Goal: Task Accomplishment & Management: Manage account settings

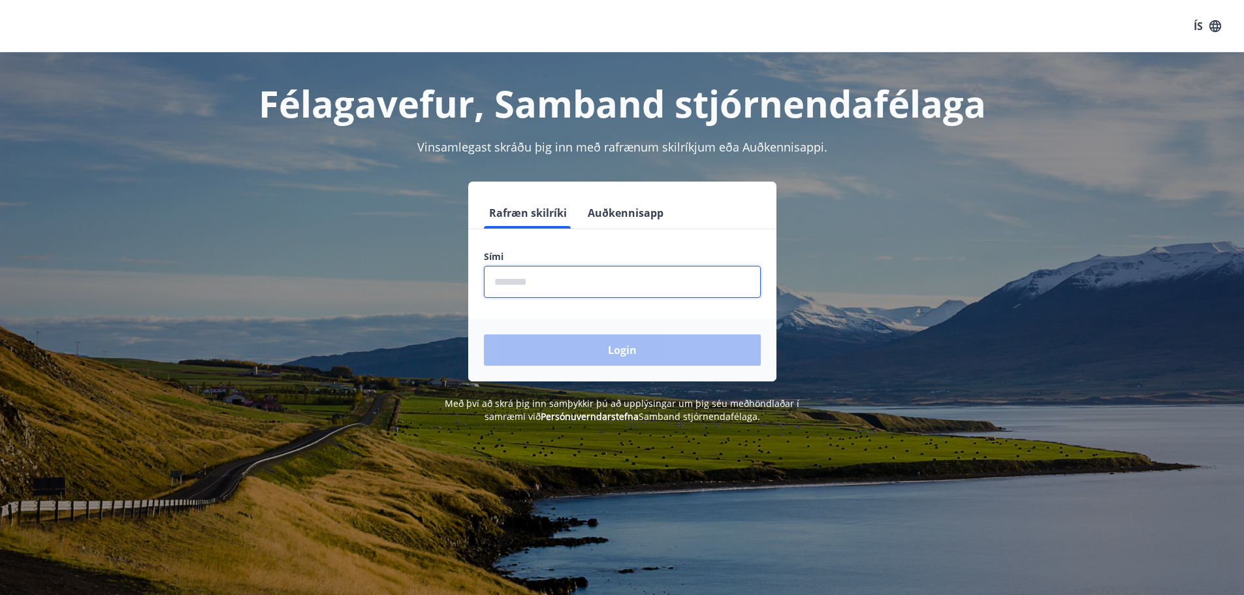
click at [551, 285] on input "phone" at bounding box center [622, 282] width 277 height 32
type input "********"
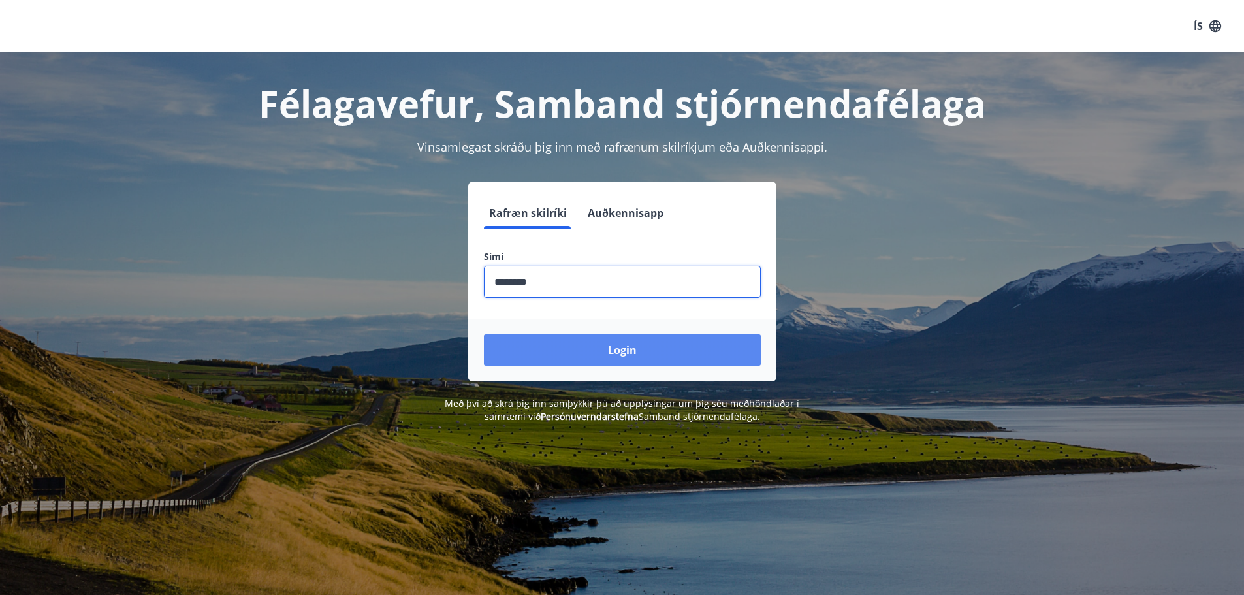
click at [575, 354] on button "Login" at bounding box center [622, 349] width 277 height 31
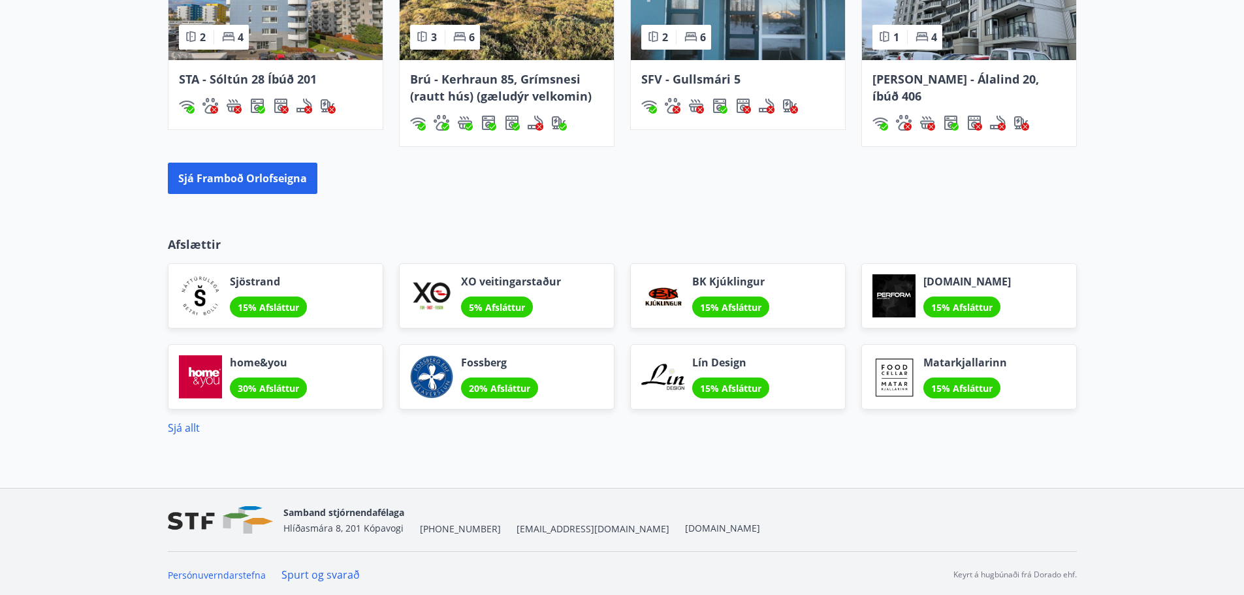
scroll to position [1038, 0]
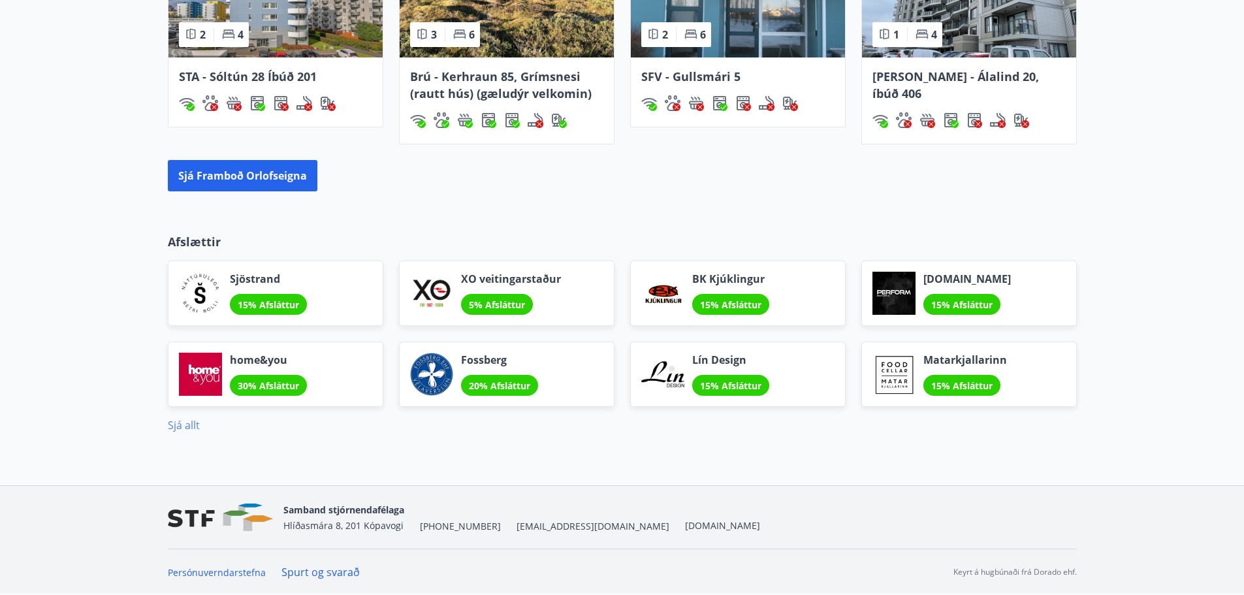
click at [198, 426] on link "Sjá allt" at bounding box center [184, 425] width 32 height 14
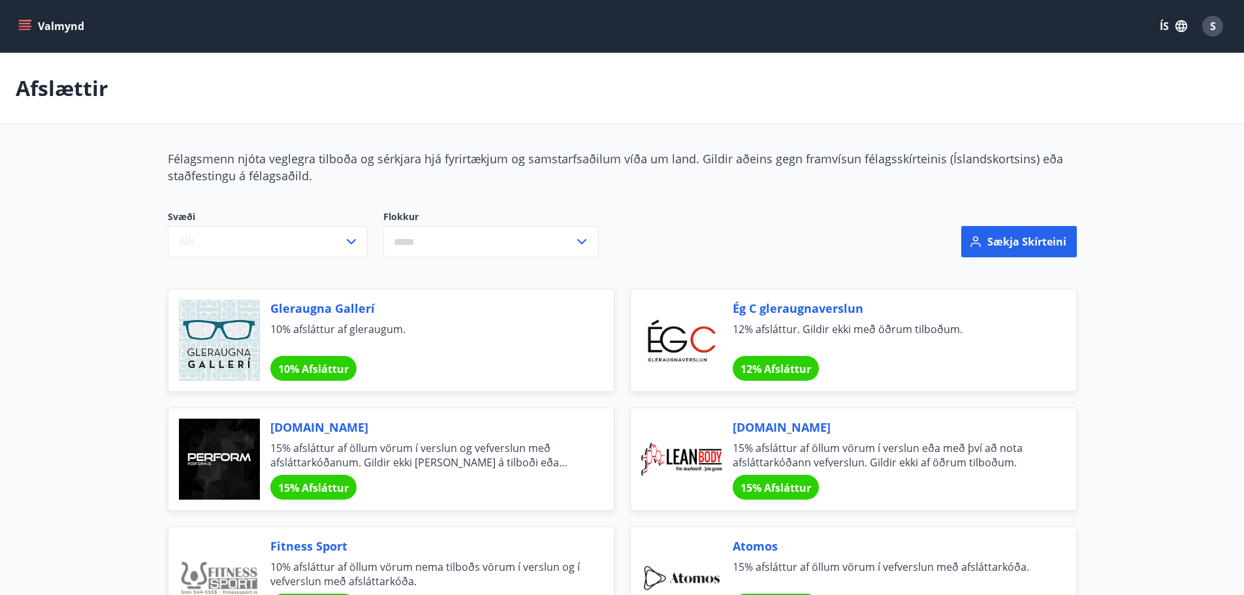
click at [25, 31] on icon "menu" at bounding box center [24, 26] width 13 height 13
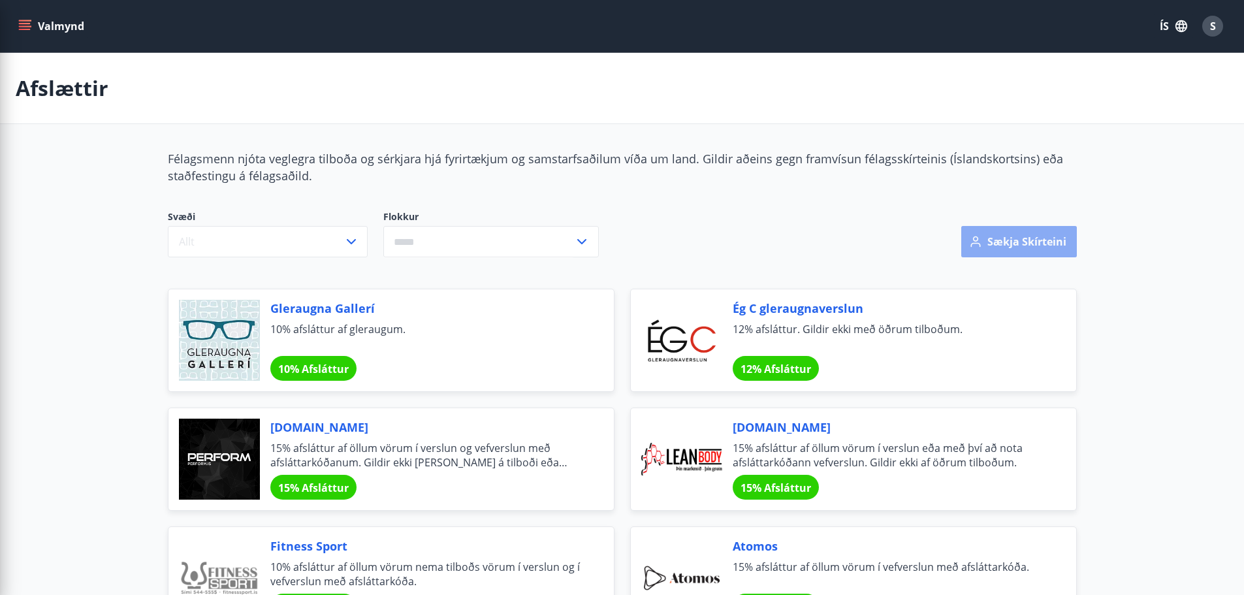
click at [1018, 240] on button "Sækja skírteini" at bounding box center [1020, 241] width 116 height 31
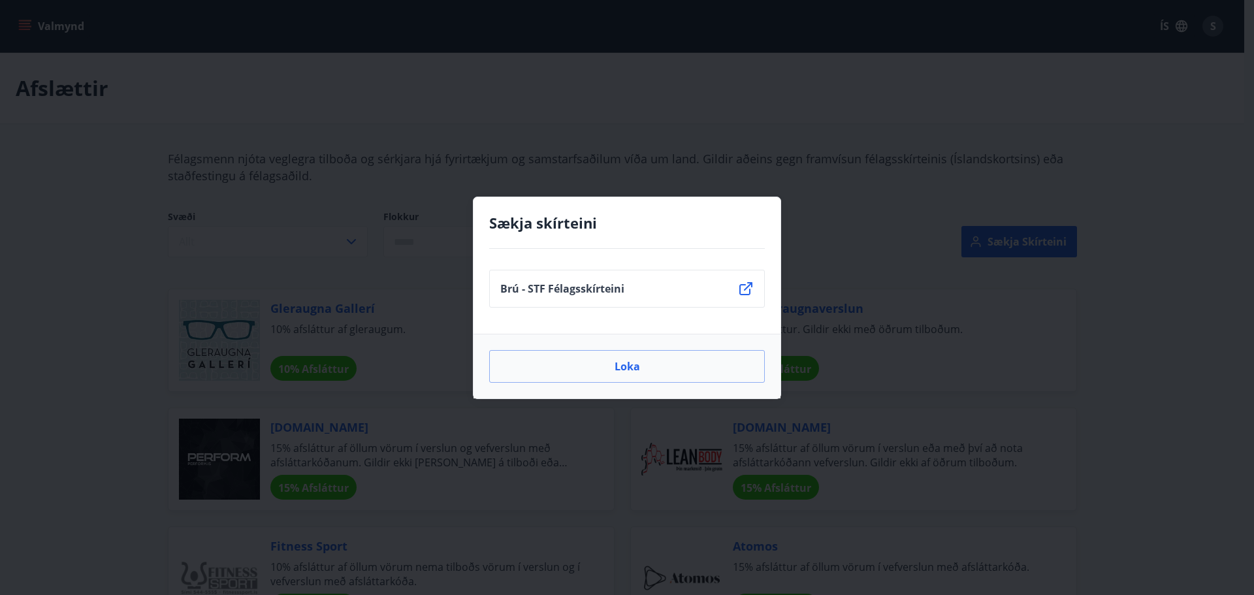
click at [743, 287] on icon at bounding box center [746, 289] width 16 height 16
click at [660, 282] on li "Brú - STF Félagsskírteini" at bounding box center [627, 289] width 276 height 38
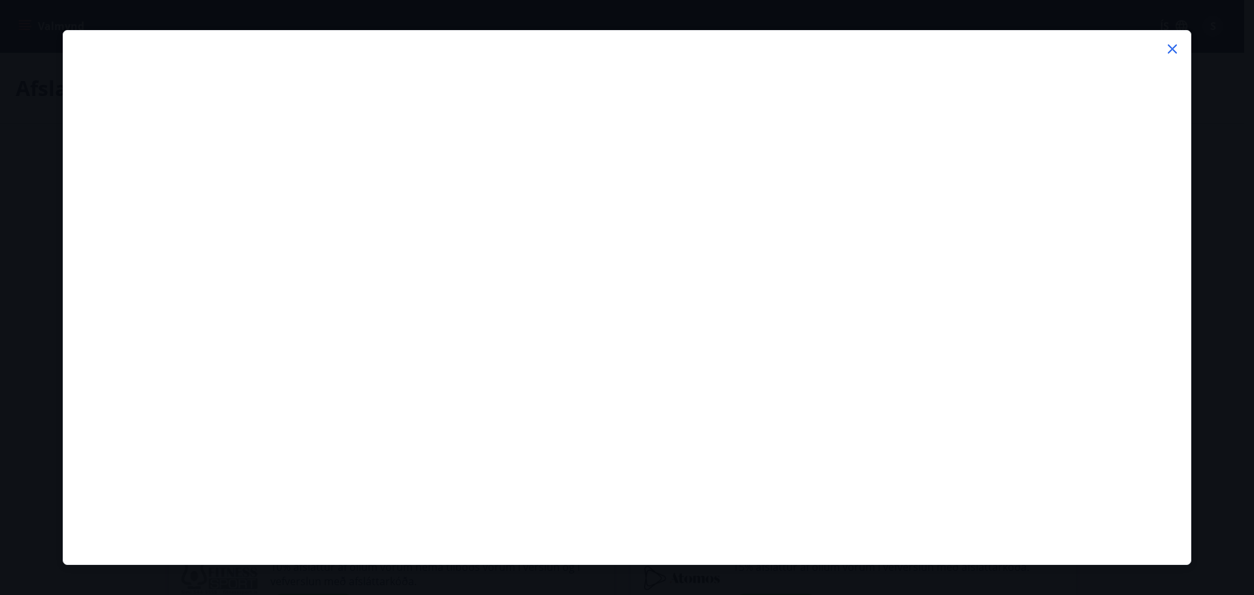
click at [1173, 50] on icon at bounding box center [1173, 49] width 16 height 16
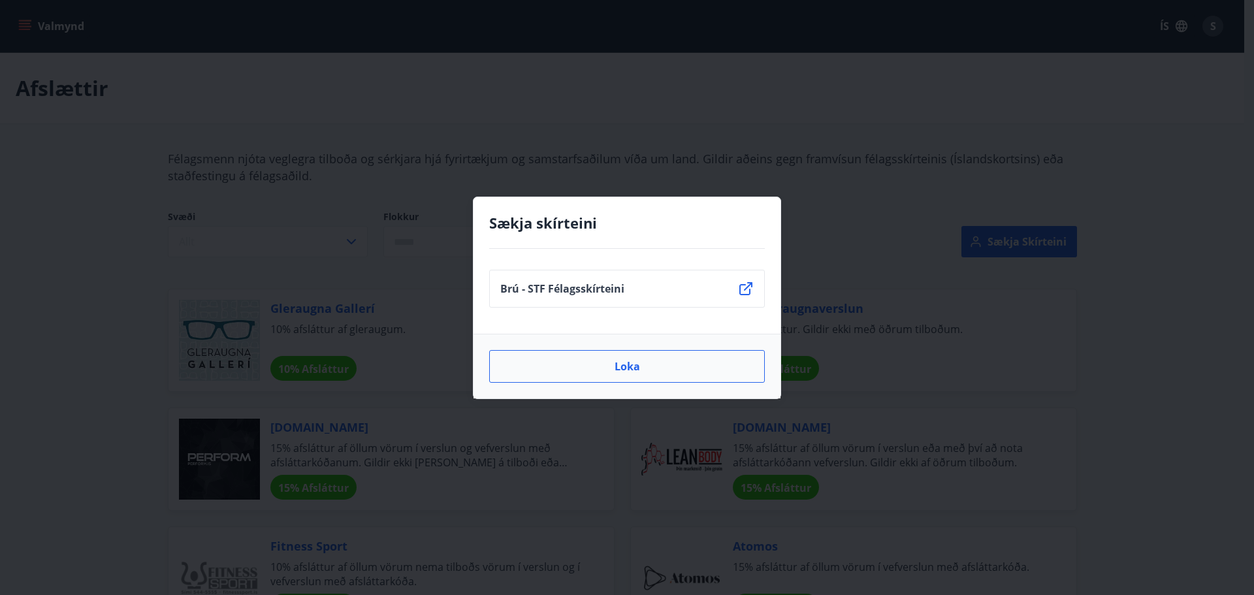
click at [621, 376] on button "Loka" at bounding box center [627, 366] width 276 height 33
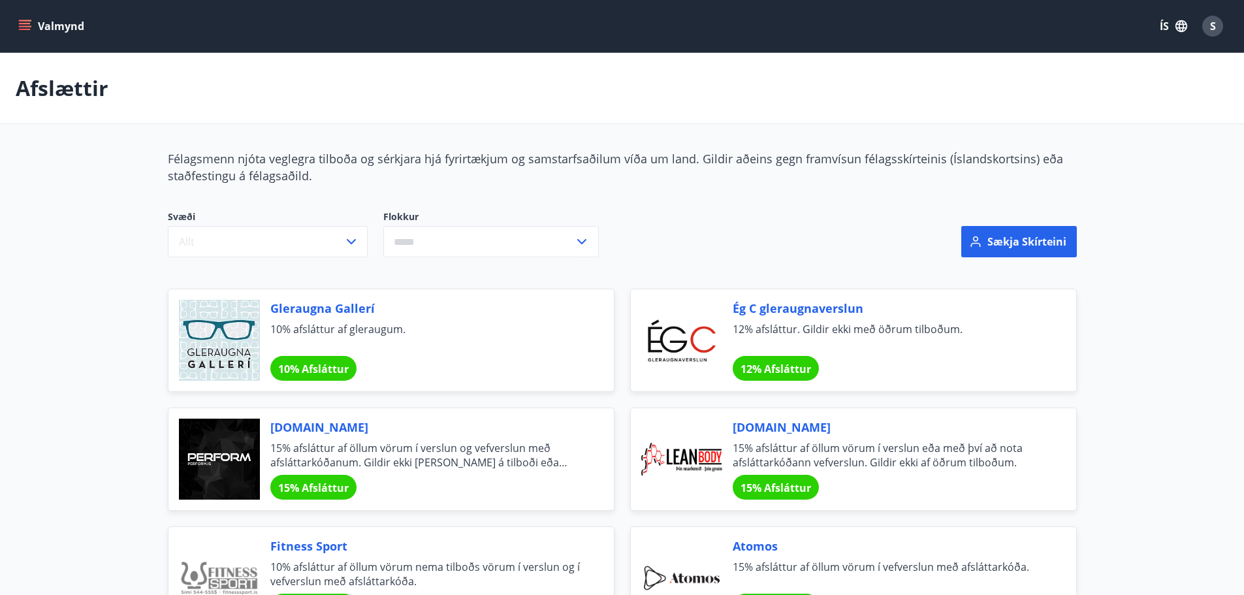
click at [24, 24] on icon "menu" at bounding box center [25, 23] width 12 height 1
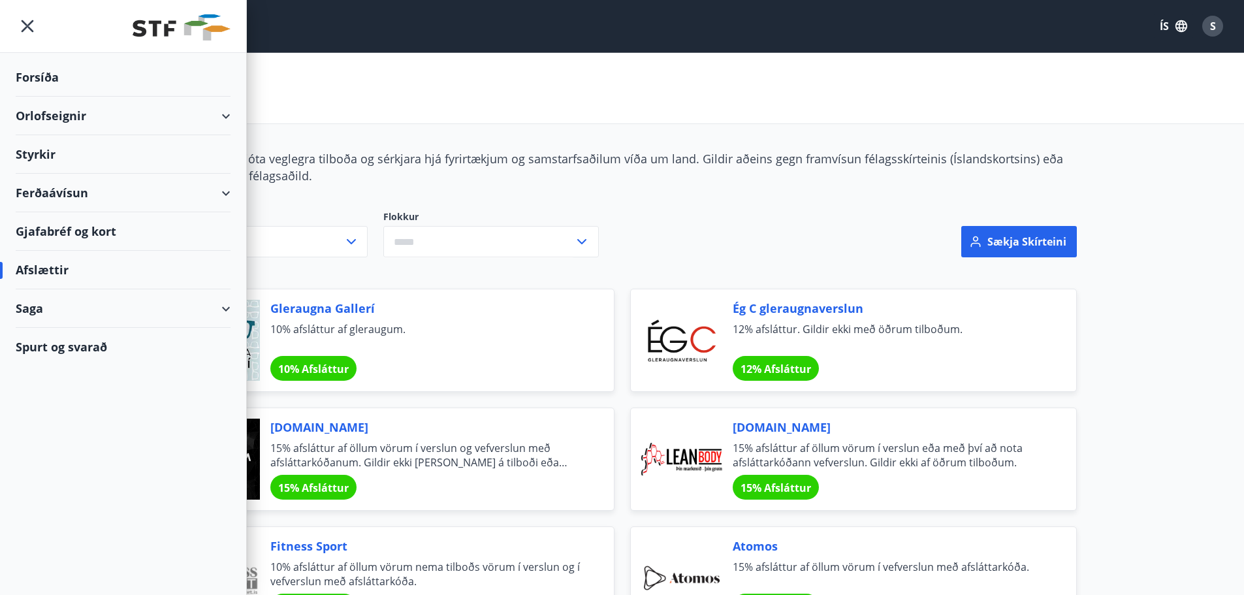
click at [65, 110] on div "Orlofseignir" at bounding box center [123, 116] width 215 height 39
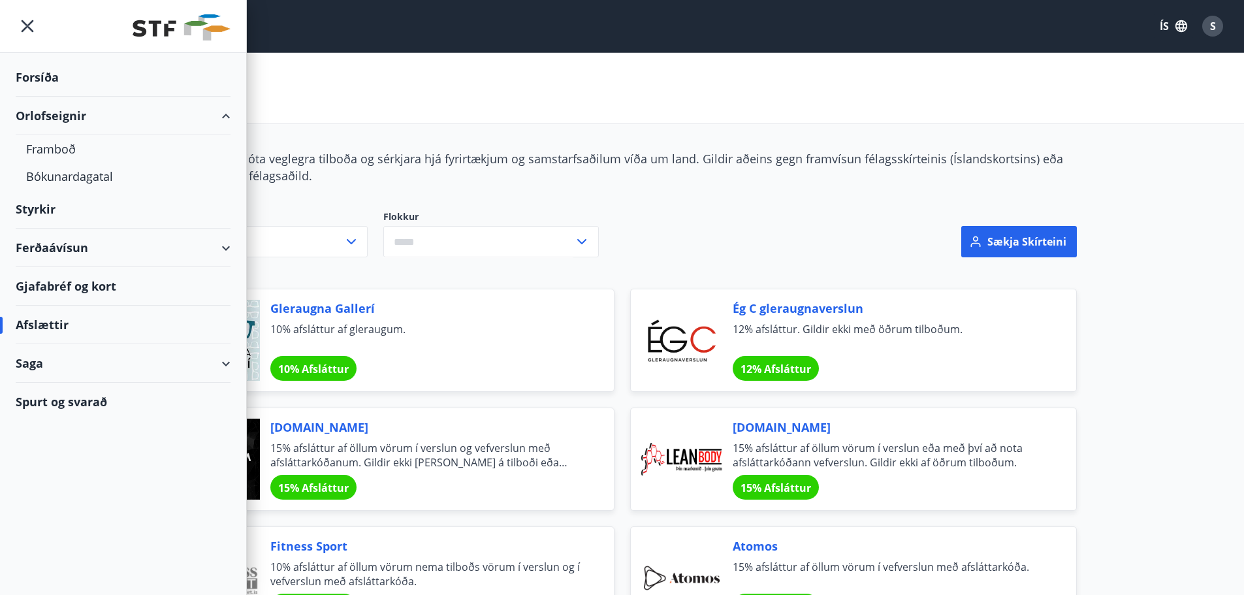
click at [56, 287] on div "Gjafabréf og kort" at bounding box center [123, 286] width 215 height 39
click at [82, 119] on div "Orlofseignir" at bounding box center [123, 116] width 215 height 39
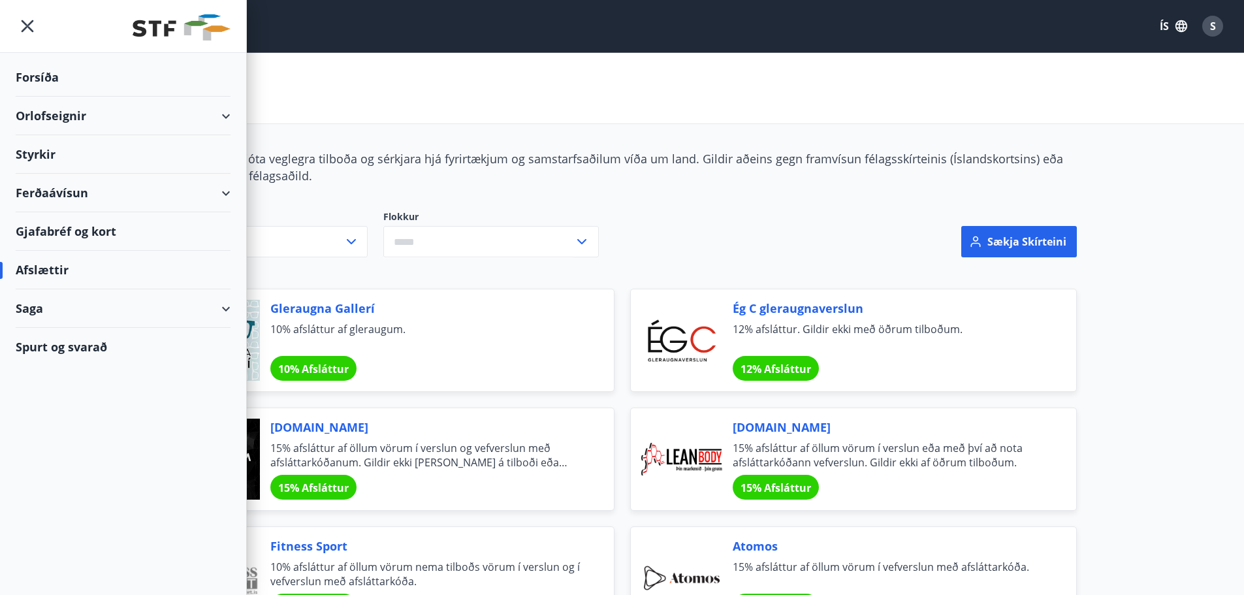
click at [44, 115] on div "Orlofseignir" at bounding box center [123, 116] width 215 height 39
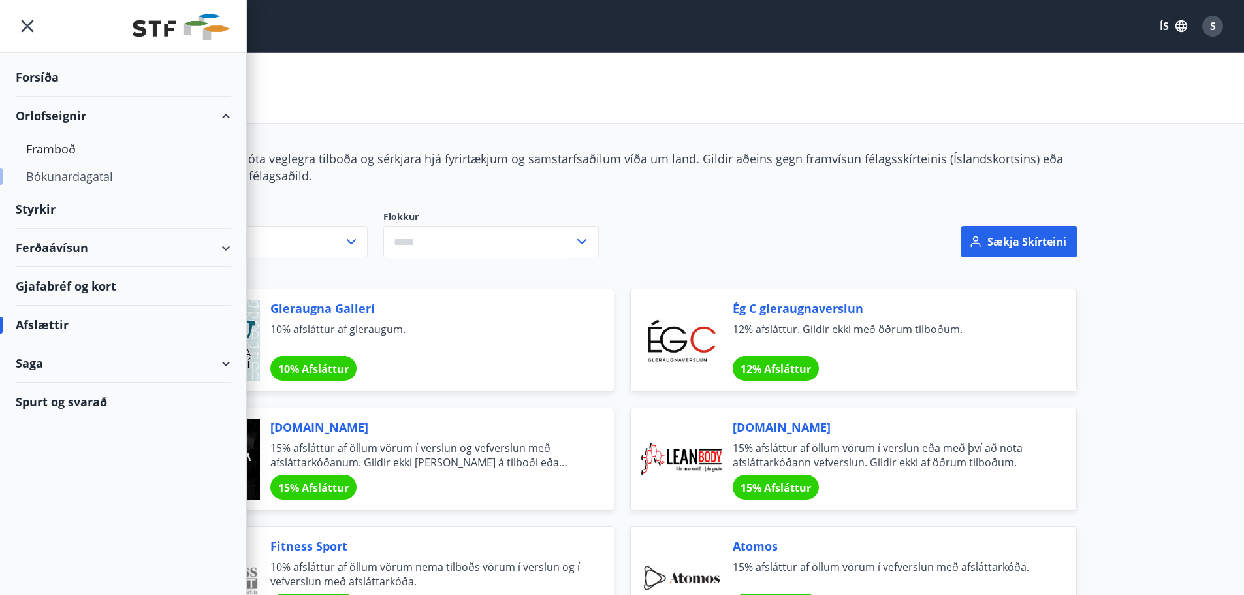
click at [93, 182] on div "Bókunardagatal" at bounding box center [123, 176] width 194 height 27
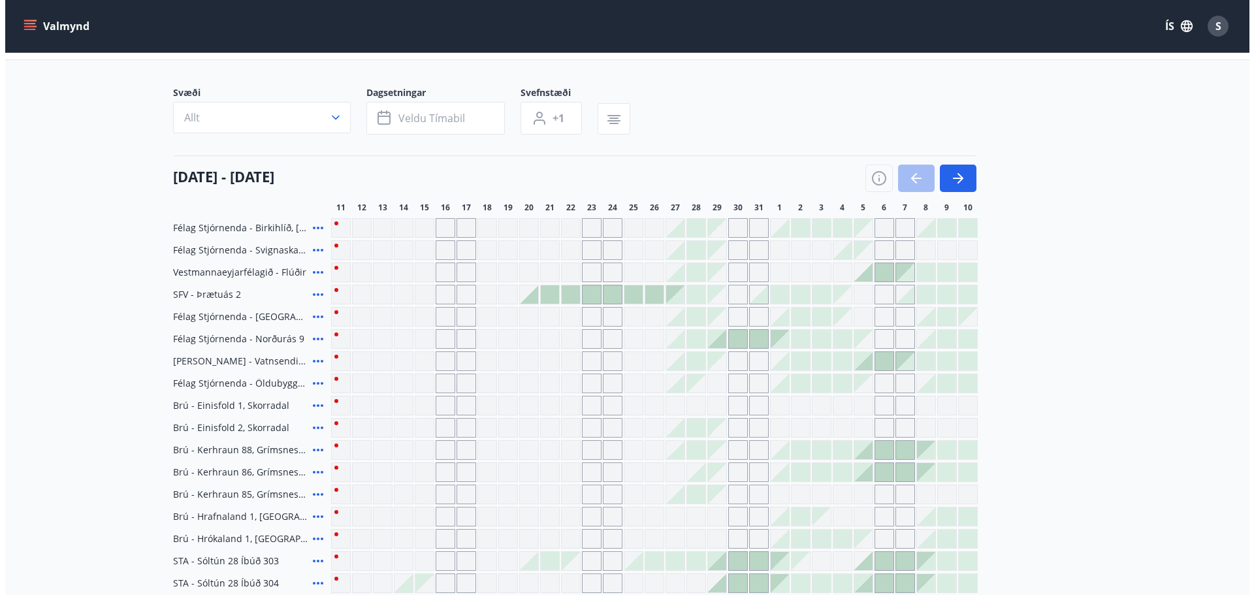
scroll to position [65, 0]
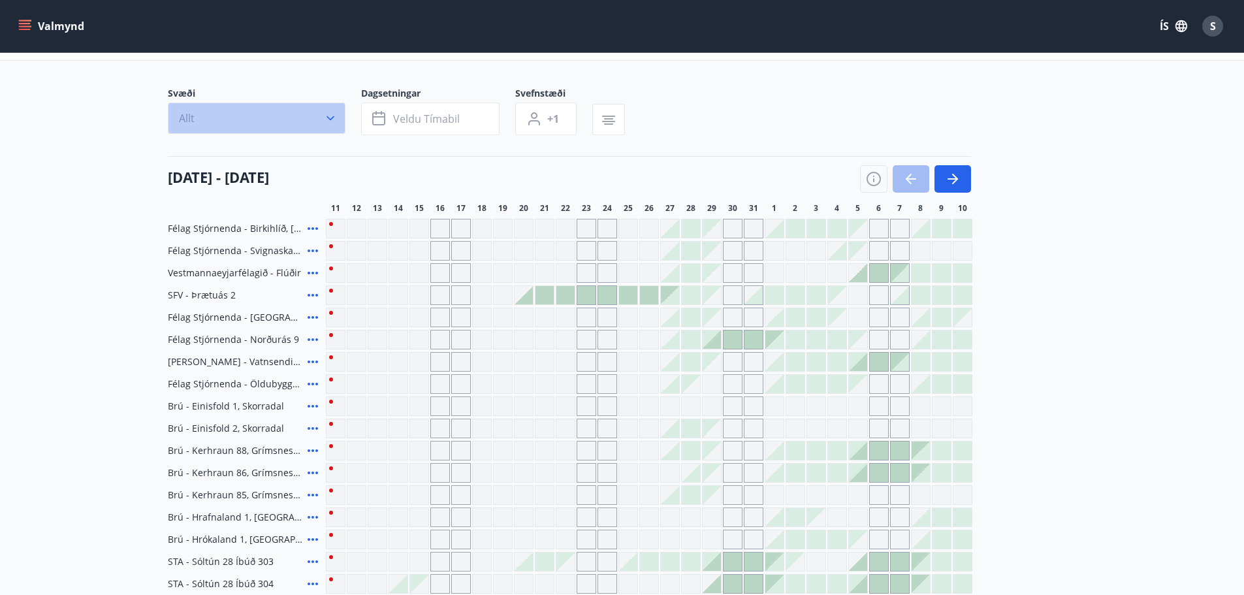
click at [332, 113] on icon "button" at bounding box center [330, 118] width 13 height 13
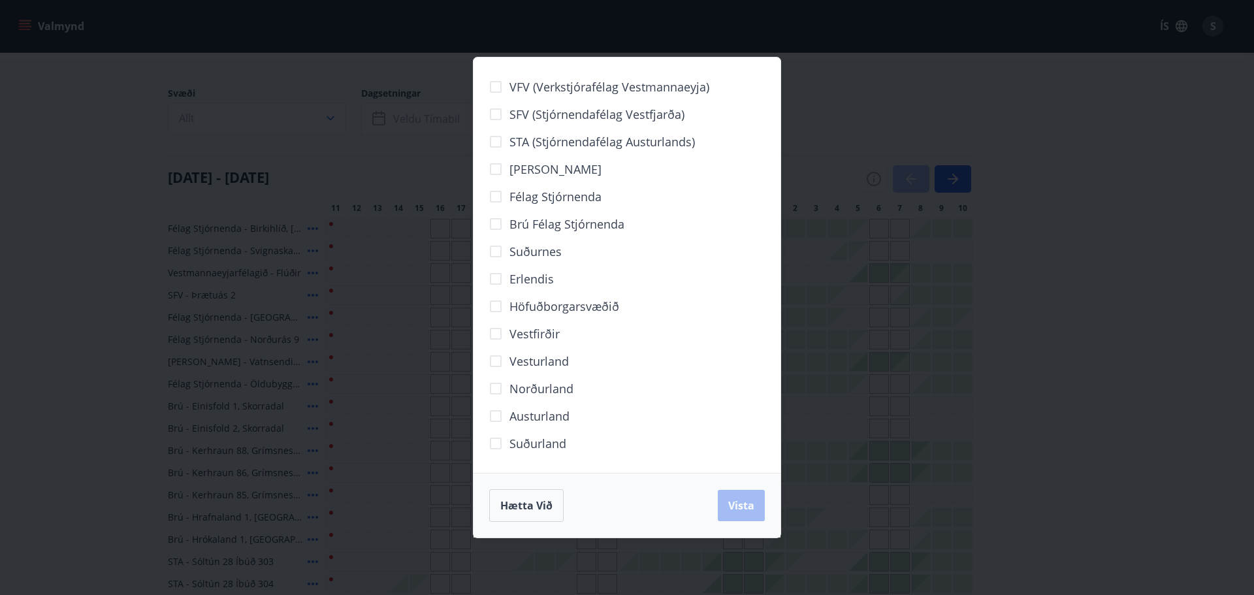
click at [548, 443] on span "Suðurland" at bounding box center [538, 443] width 57 height 17
click at [734, 502] on span "Vista" at bounding box center [741, 505] width 26 height 14
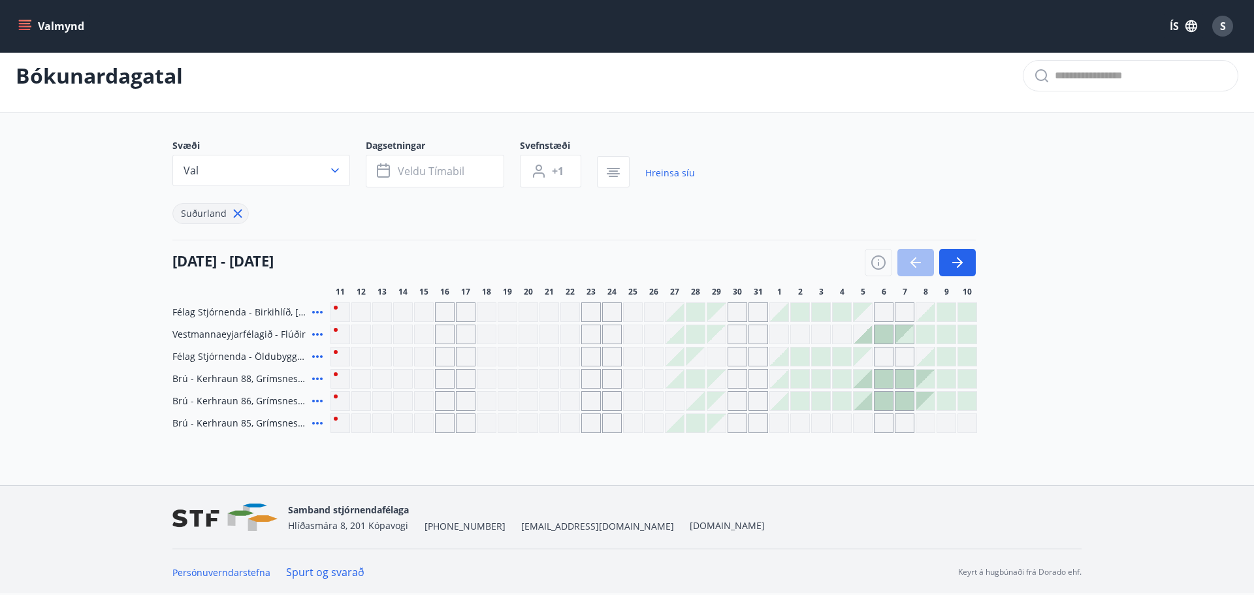
scroll to position [13, 0]
click at [334, 172] on icon "button" at bounding box center [330, 170] width 13 height 13
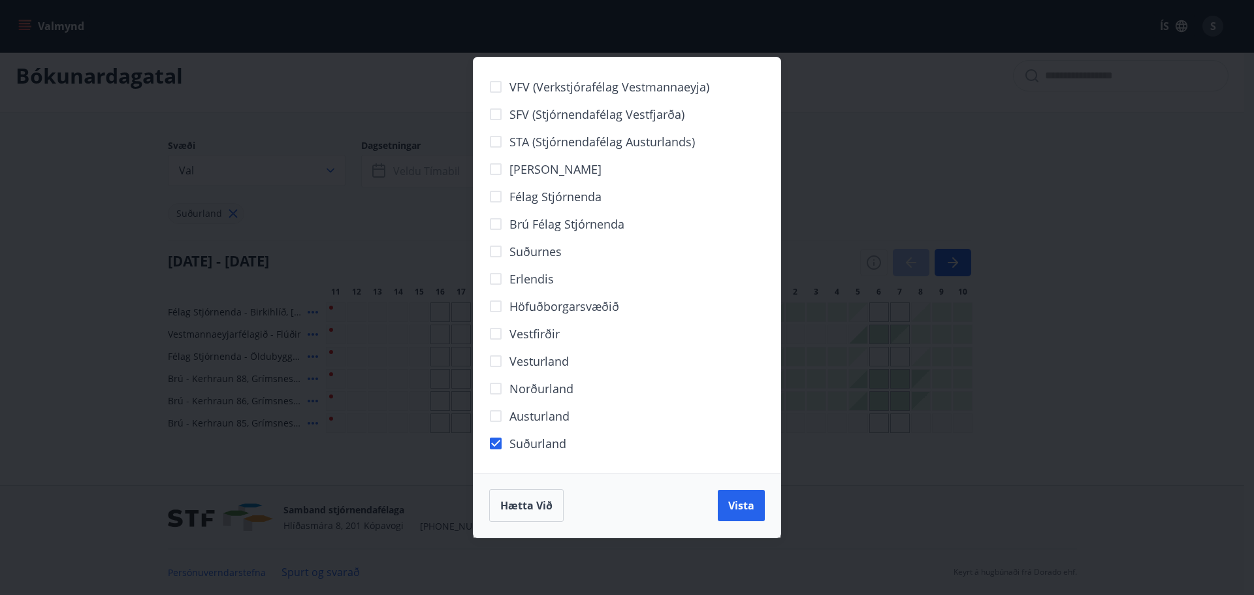
click at [575, 88] on span "VFV (Verkstjórafélag Vestmannaeyja)" at bounding box center [610, 86] width 200 height 17
click at [736, 506] on span "Vista" at bounding box center [741, 505] width 26 height 14
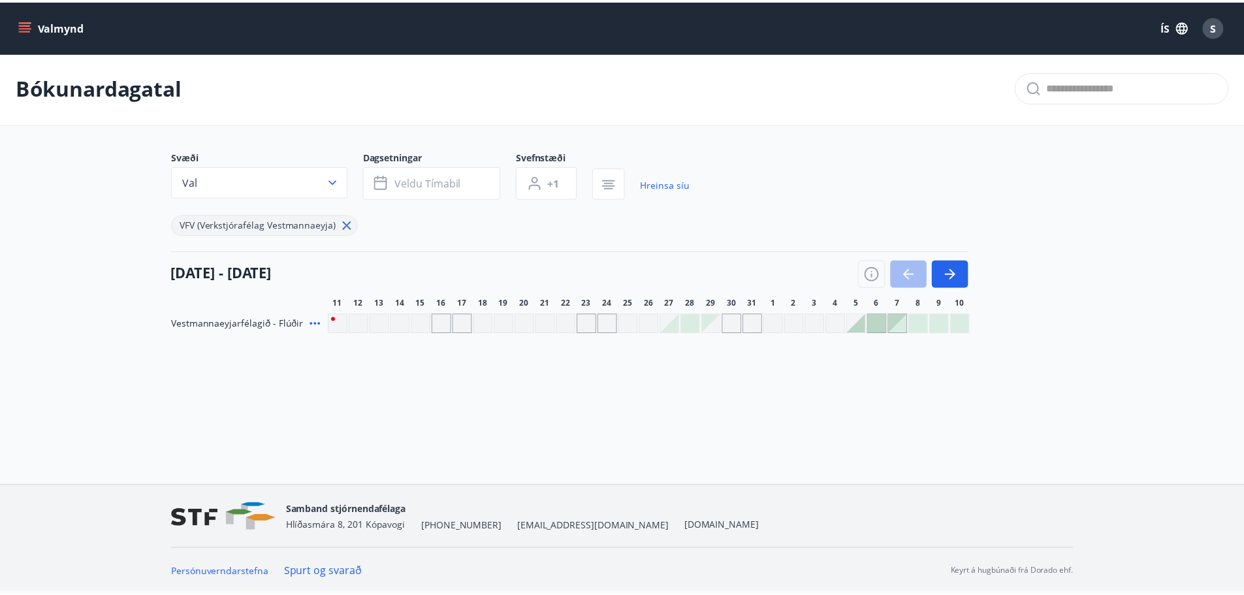
scroll to position [2, 0]
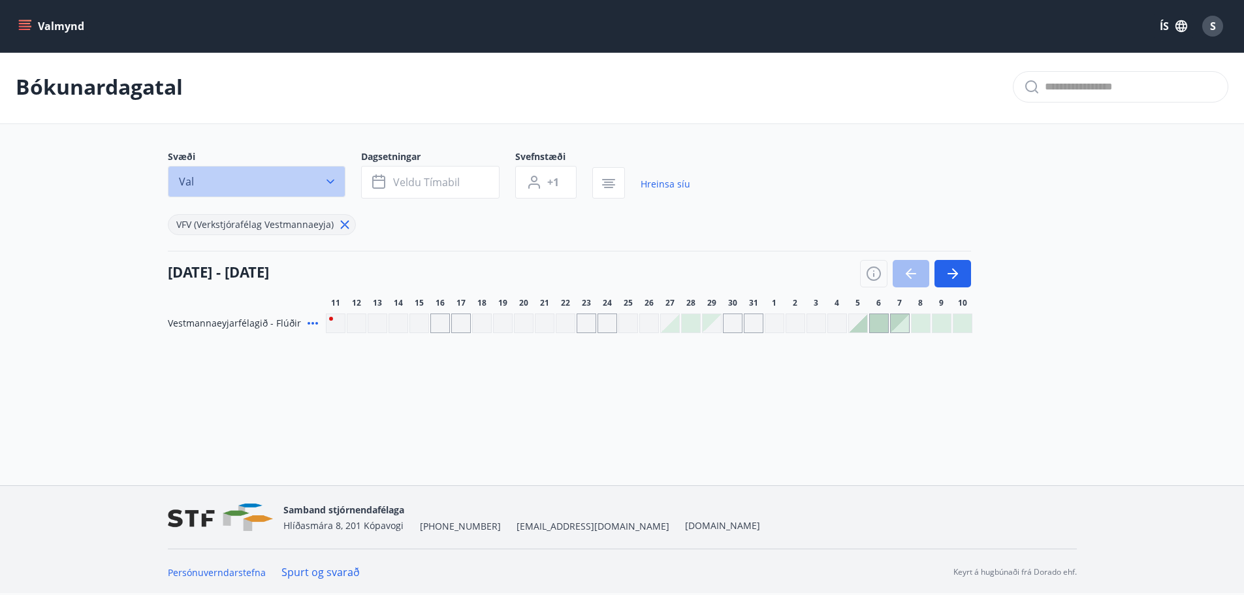
click at [327, 186] on icon "button" at bounding box center [330, 181] width 13 height 13
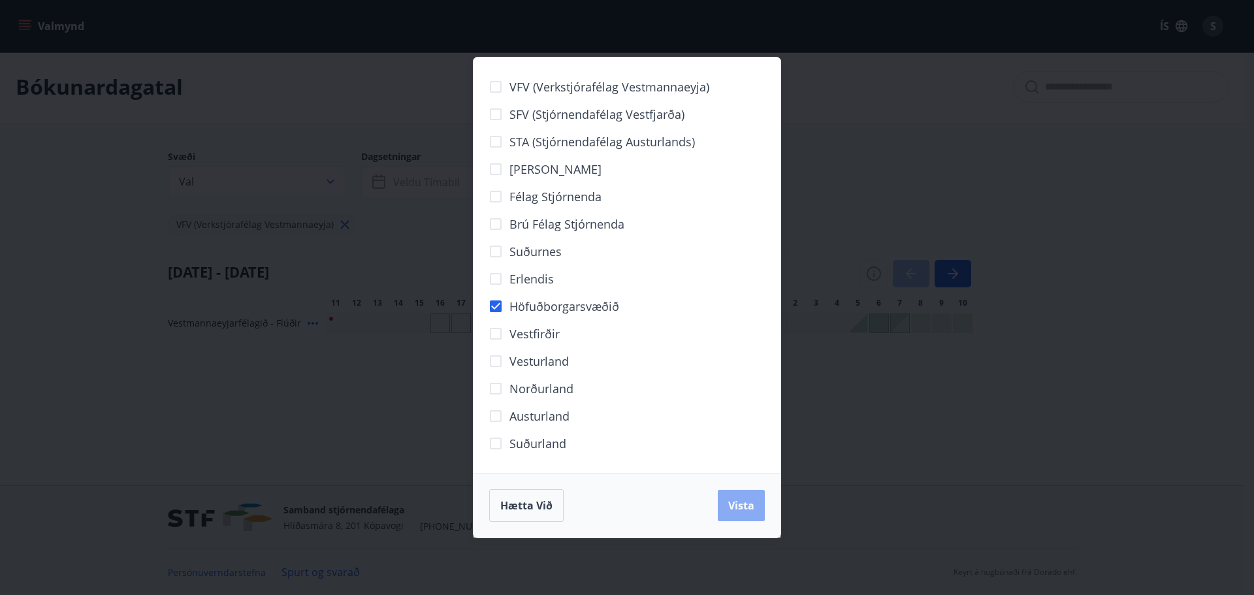
click at [736, 499] on span "Vista" at bounding box center [741, 505] width 26 height 14
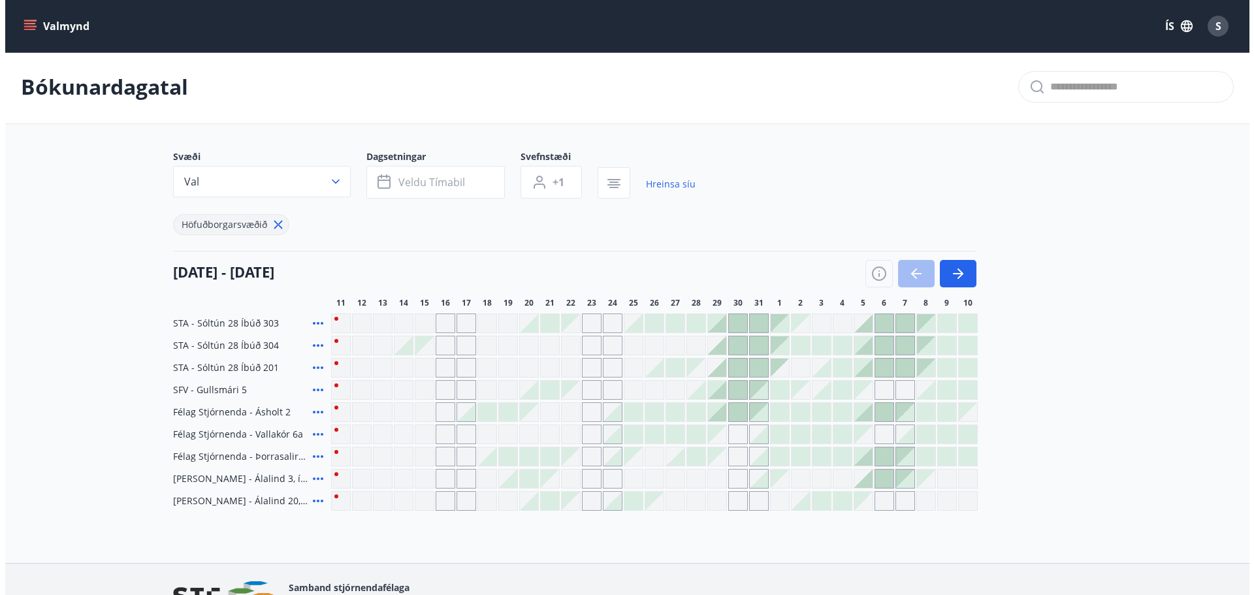
scroll to position [67, 0]
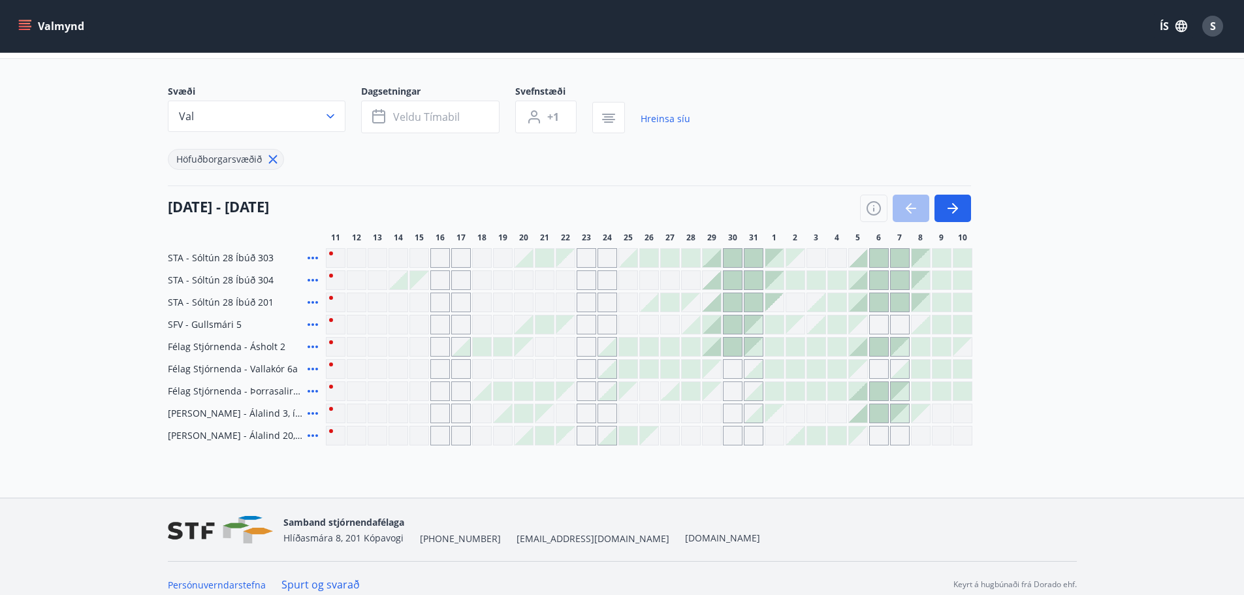
click at [272, 161] on icon at bounding box center [273, 159] width 14 height 14
click at [321, 137] on div "Höfuðborgarsvæðið" at bounding box center [429, 151] width 523 height 37
click at [331, 134] on div "Höfuðborgarsvæðið" at bounding box center [429, 151] width 523 height 37
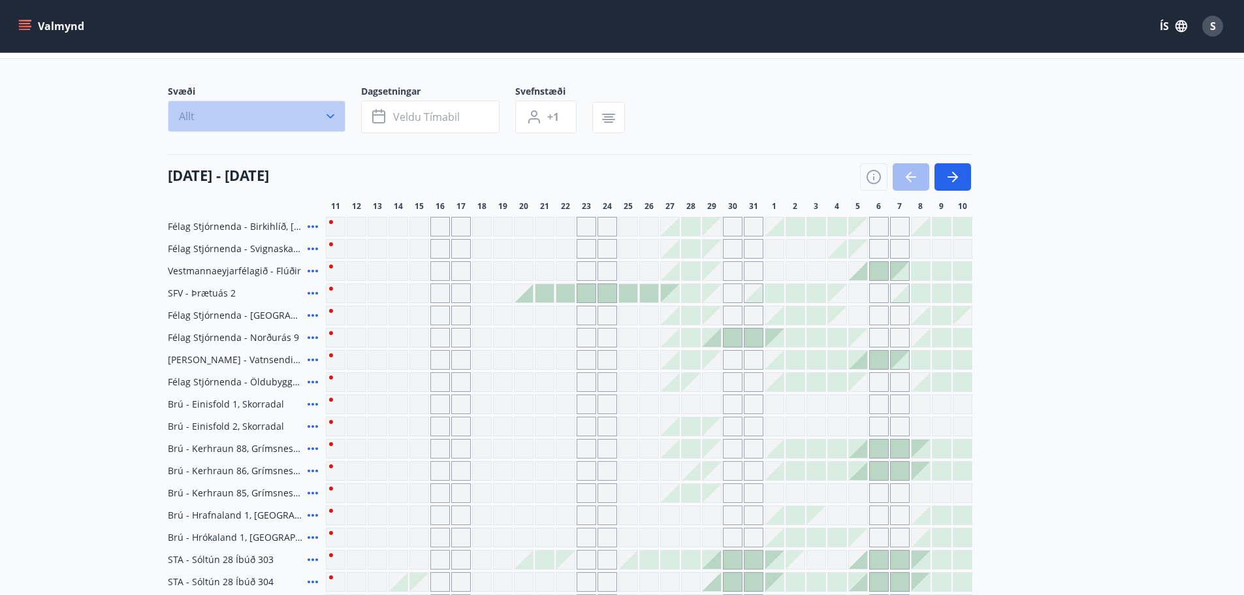
click at [338, 114] on button "Allt" at bounding box center [257, 116] width 178 height 31
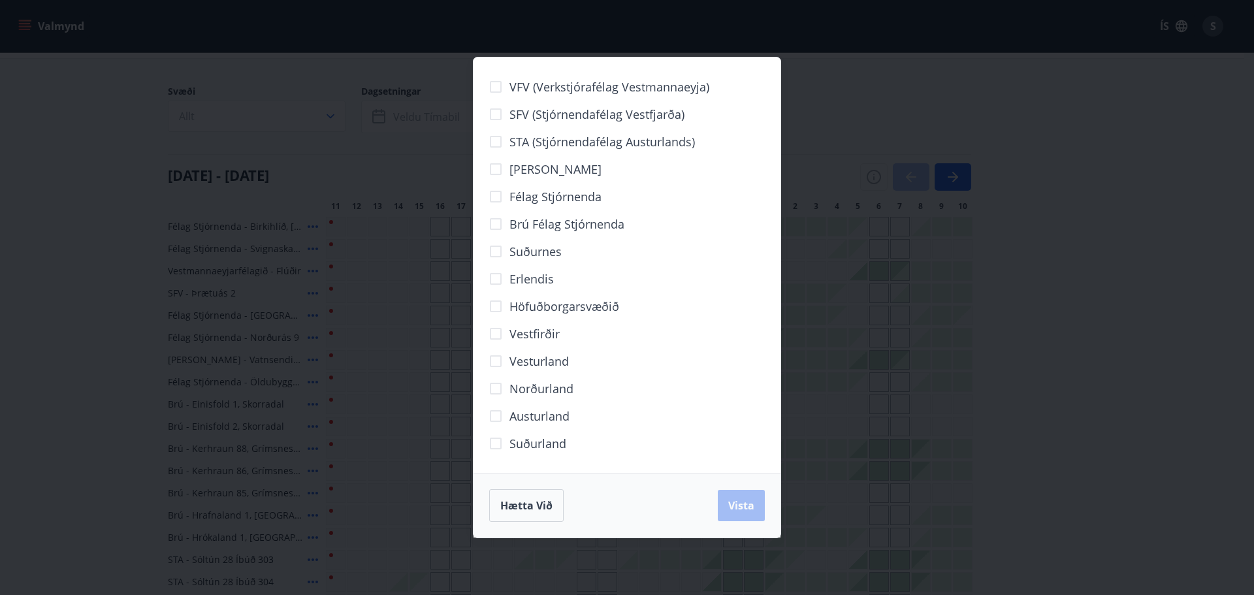
click at [536, 88] on span "VFV (Verkstjórafélag Vestmannaeyja)" at bounding box center [610, 86] width 200 height 17
click at [751, 506] on span "Vista" at bounding box center [741, 505] width 26 height 14
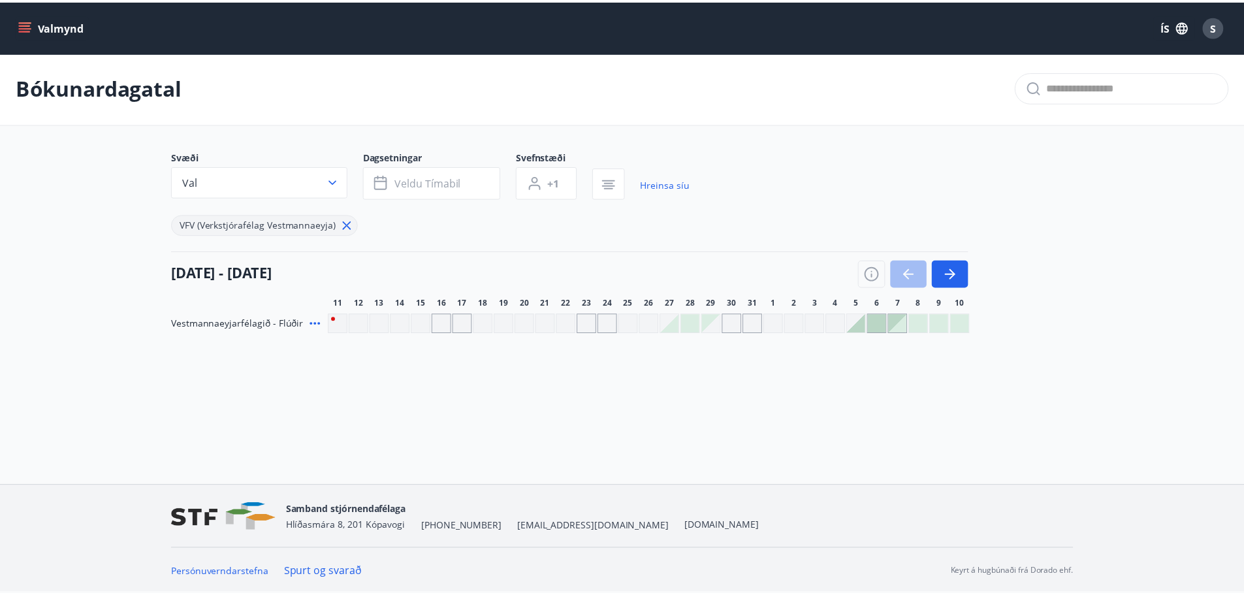
scroll to position [2, 0]
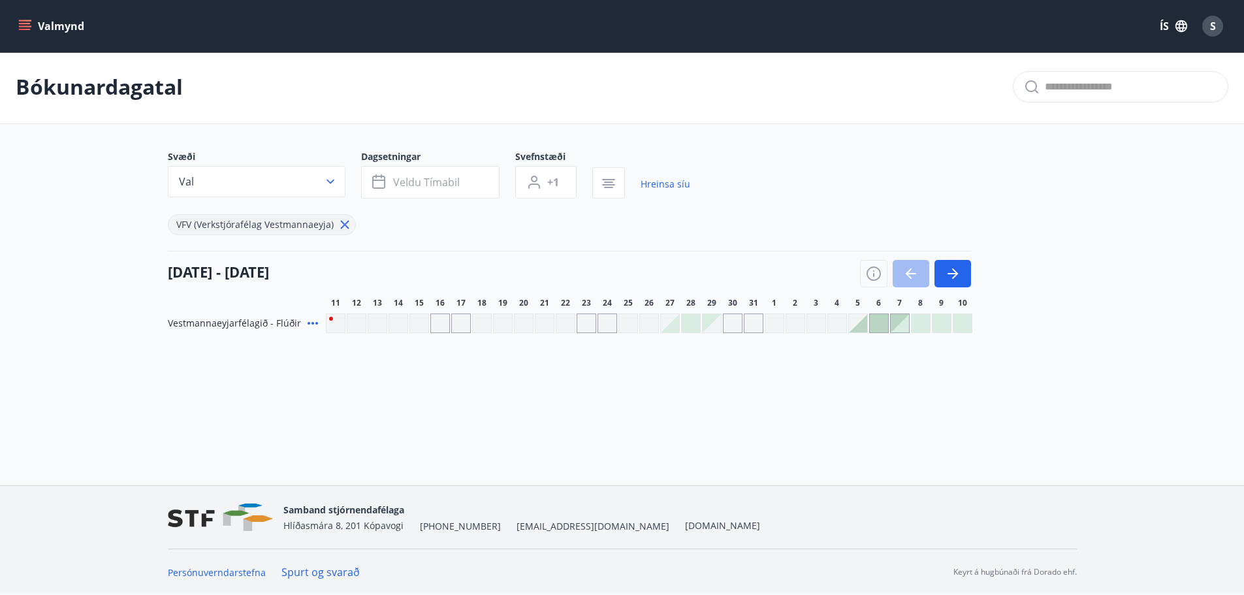
click at [28, 25] on icon "menu" at bounding box center [24, 26] width 13 height 13
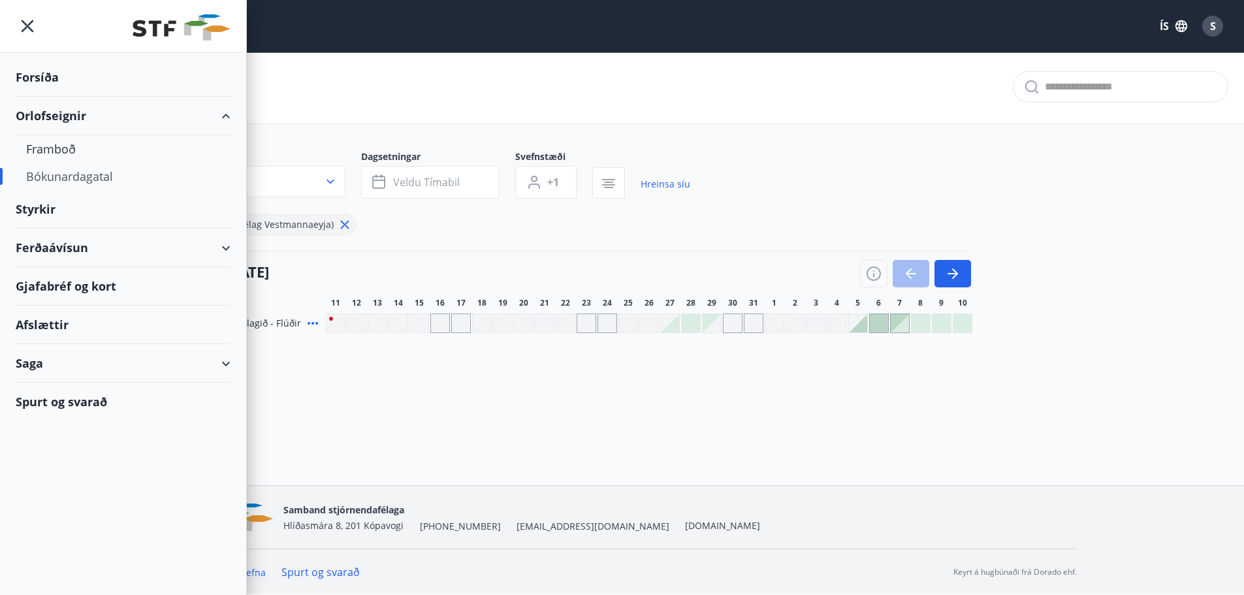
click at [223, 365] on div "Saga" at bounding box center [123, 363] width 215 height 39
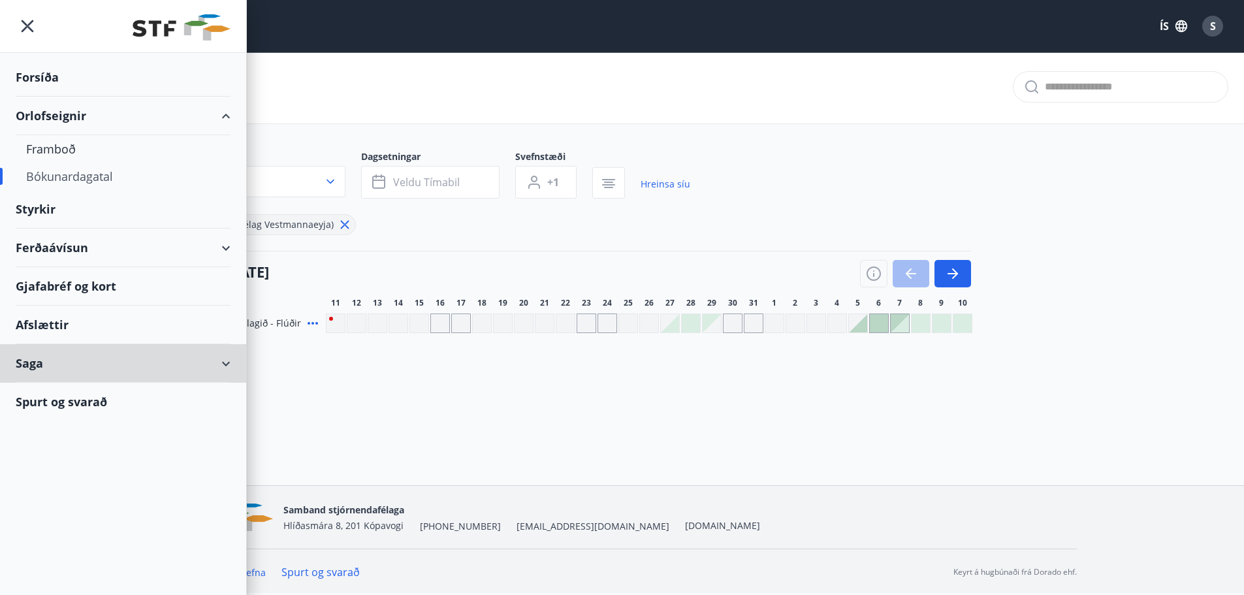
click at [123, 383] on li "Saga" at bounding box center [123, 363] width 246 height 39
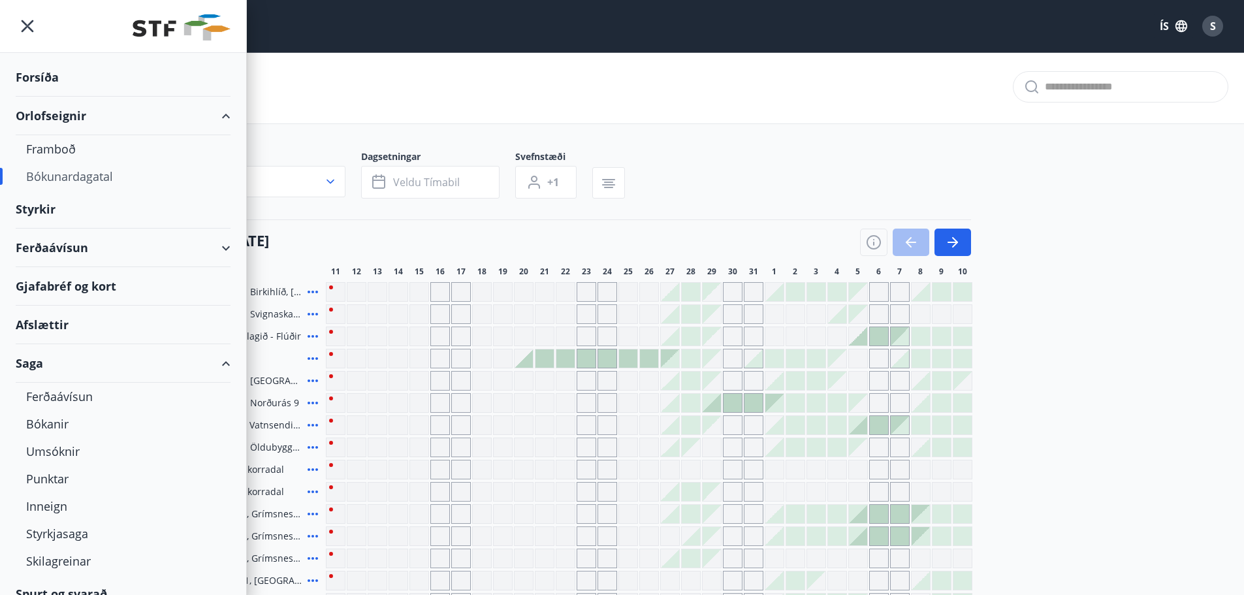
click at [23, 26] on icon "menu" at bounding box center [28, 26] width 24 height 24
